Goal: Obtain resource: Obtain resource

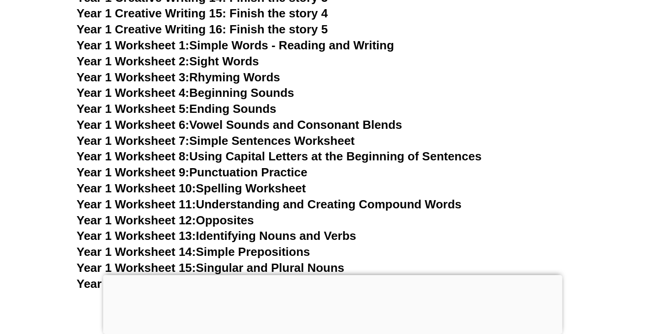
scroll to position [1740, 0]
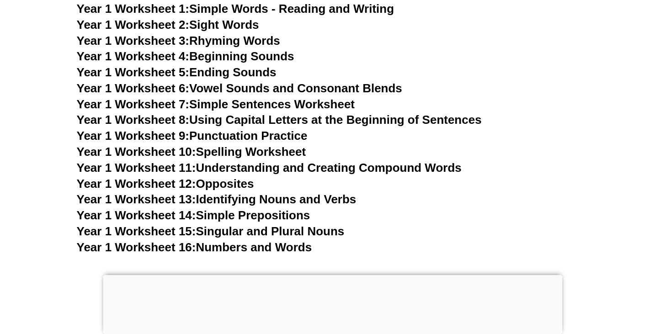
scroll to position [1774, 0]
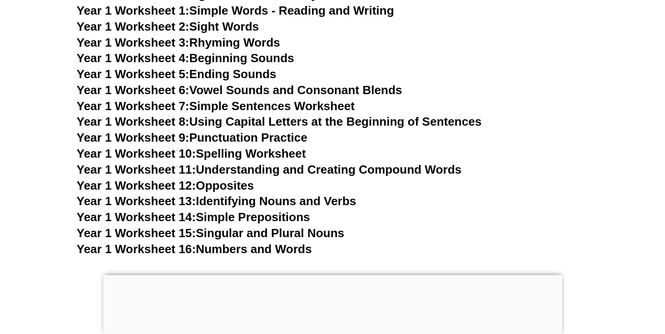
click at [245, 226] on link "Year 1 Worksheet 15: Singular and Plural Nouns" at bounding box center [211, 233] width 268 height 14
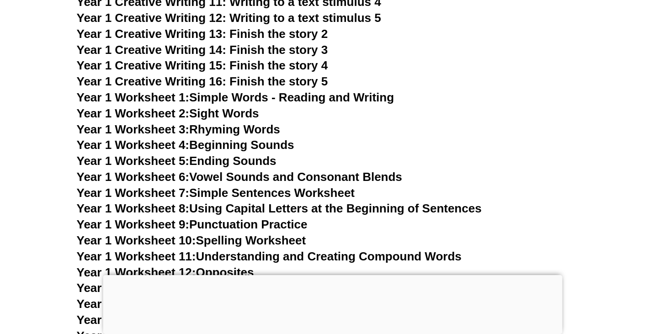
scroll to position [1686, 0]
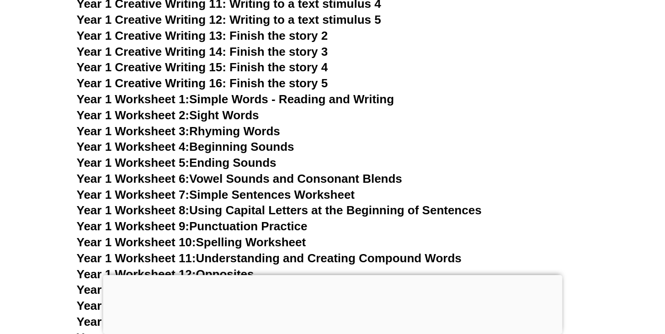
click at [232, 124] on link "Year 1 Worksheet 3: Rhyming Words" at bounding box center [178, 131] width 203 height 14
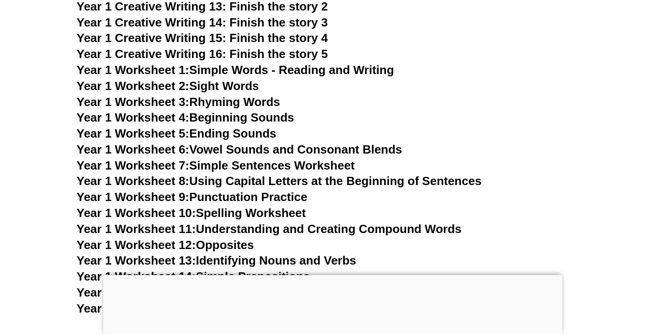
scroll to position [1715, 0]
click at [495, 190] on h3 "Year 1 Worksheet 9: Punctuation Practice" at bounding box center [333, 198] width 512 height 16
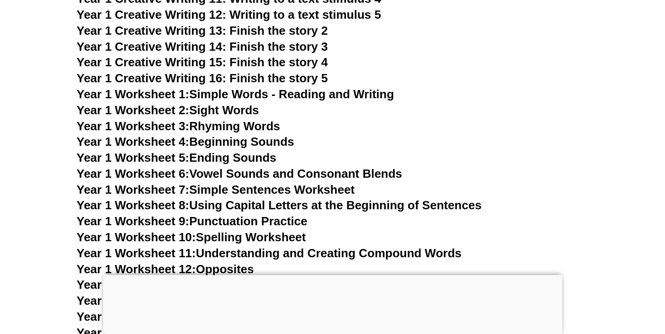
scroll to position [1687, 0]
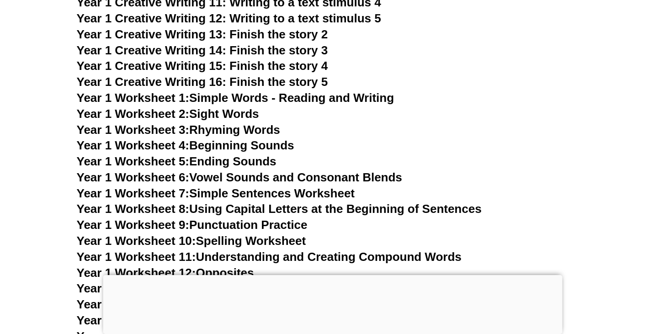
click at [265, 91] on link "Year 1 Worksheet 1: Simple Words - Reading and Writing" at bounding box center [236, 98] width 318 height 14
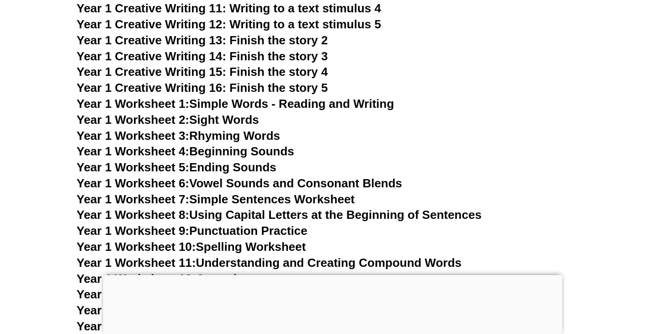
scroll to position [1681, 0]
click at [237, 113] on link "Year 1 Worksheet 2: Sight Words" at bounding box center [168, 120] width 182 height 14
click at [229, 129] on link "Year 1 Worksheet 3: Rhyming Words" at bounding box center [178, 136] width 203 height 14
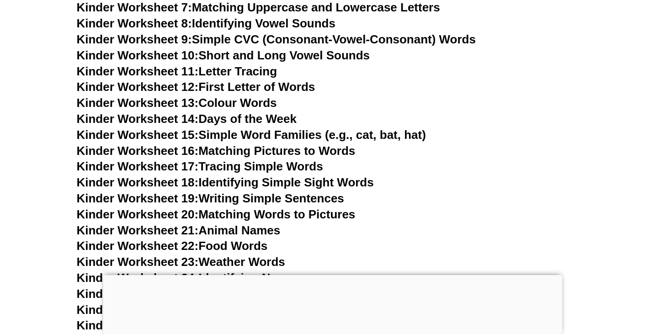
scroll to position [480, 0]
click at [228, 68] on link "Kinder Worksheet 11: Letter Tracing" at bounding box center [177, 72] width 201 height 14
click at [245, 81] on link "Kinder Worksheet 12: First Letter of Words" at bounding box center [196, 87] width 239 height 14
click at [255, 97] on link "Kinder Worksheet 13: Colour Words" at bounding box center [177, 103] width 200 height 14
click at [288, 133] on link "Kinder Worksheet 15: Simple Word Families (e.g., cat, bat, hat)" at bounding box center [251, 135] width 349 height 14
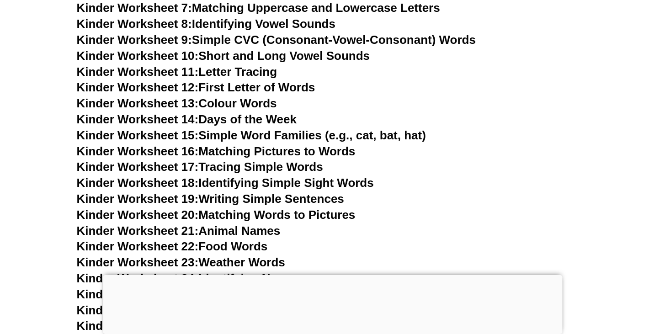
click at [238, 146] on link "Kinder Worksheet 16: Matching Pictures to Words" at bounding box center [216, 151] width 279 height 14
click at [249, 160] on link "Kinder Worksheet 17: Tracing Simple Words" at bounding box center [200, 167] width 246 height 14
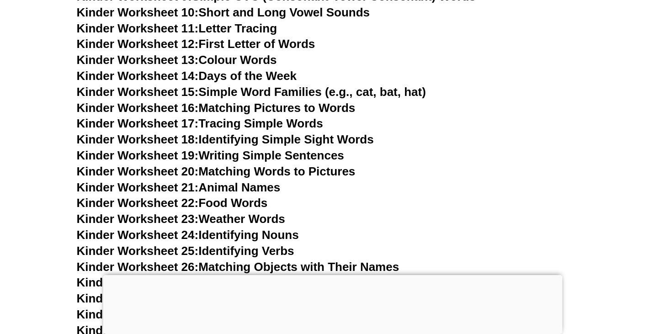
click at [265, 149] on link "Kinder Worksheet 19: Writing Simple Sentences" at bounding box center [210, 156] width 267 height 14
click at [237, 181] on link "Kinder Worksheet 21: Animal Names" at bounding box center [179, 188] width 204 height 14
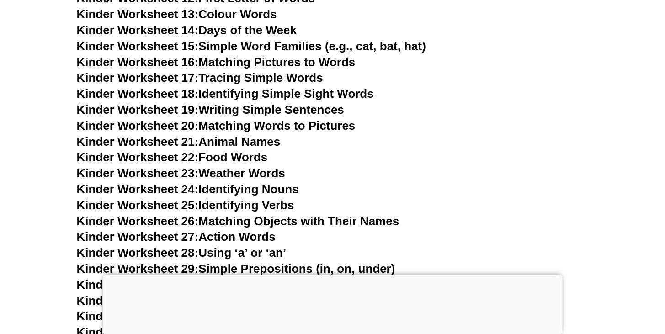
scroll to position [570, 0]
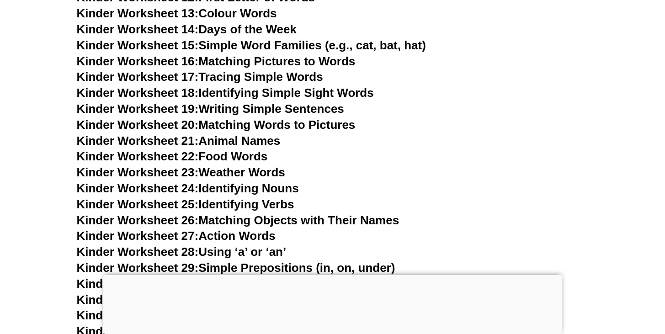
click at [251, 181] on link "Kinder Worksheet 24: Identifying Nouns" at bounding box center [188, 188] width 222 height 14
click at [345, 149] on h3 "Kinder Worksheet 22: Food Words" at bounding box center [333, 157] width 512 height 16
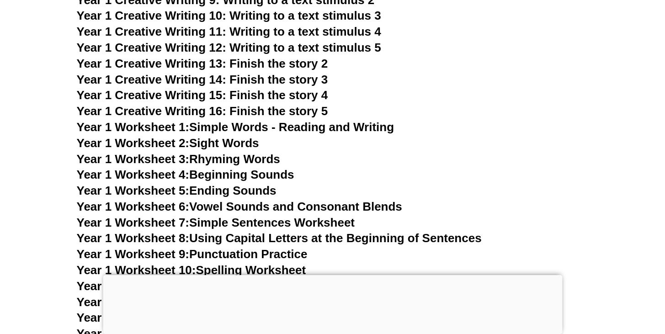
scroll to position [1638, 0]
